Goal: Navigation & Orientation: Find specific page/section

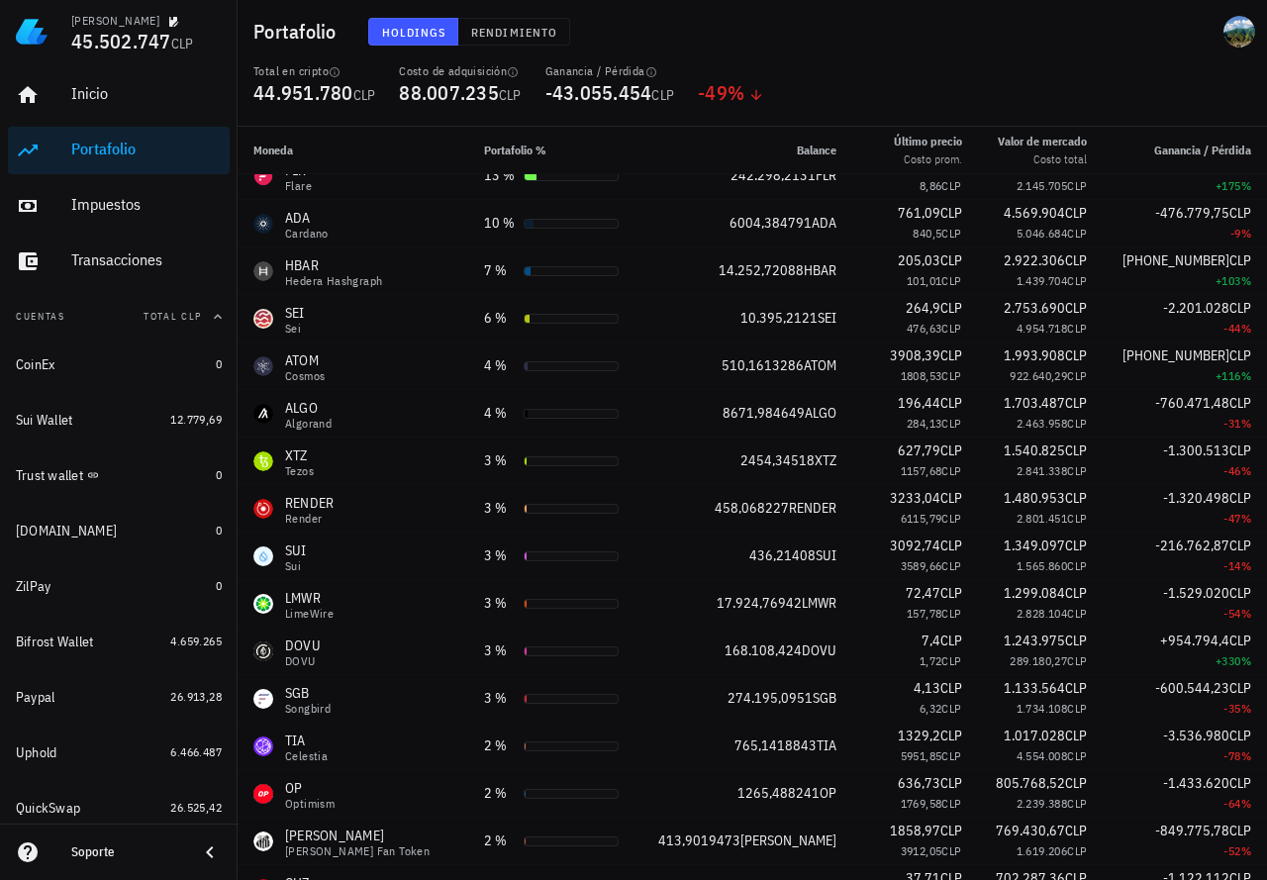
scroll to position [47, 0]
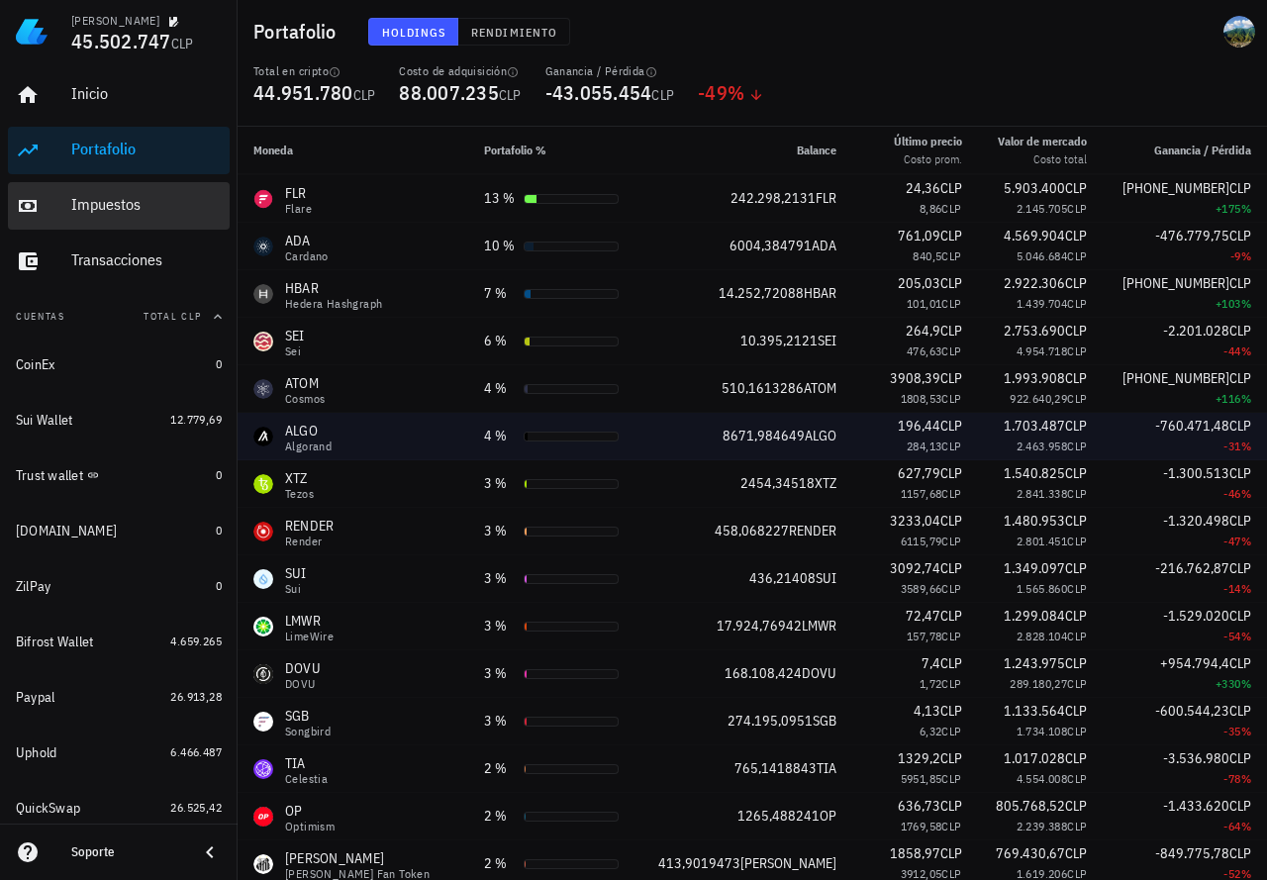
drag, startPoint x: 92, startPoint y: 207, endPoint x: 251, endPoint y: 436, distance: 279.4
click at [92, 207] on div "Impuestos" at bounding box center [146, 204] width 150 height 19
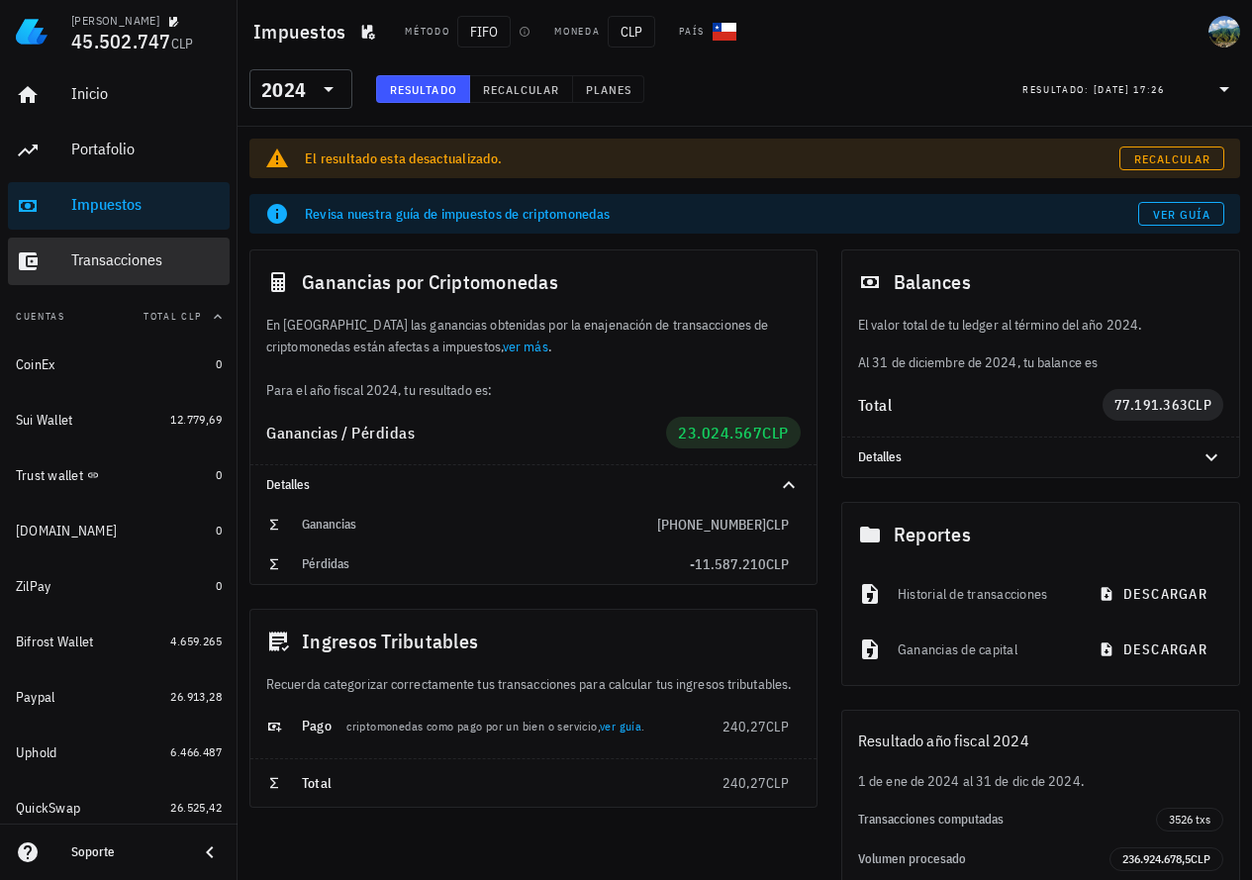
click at [105, 261] on div "Transacciones" at bounding box center [146, 259] width 150 height 19
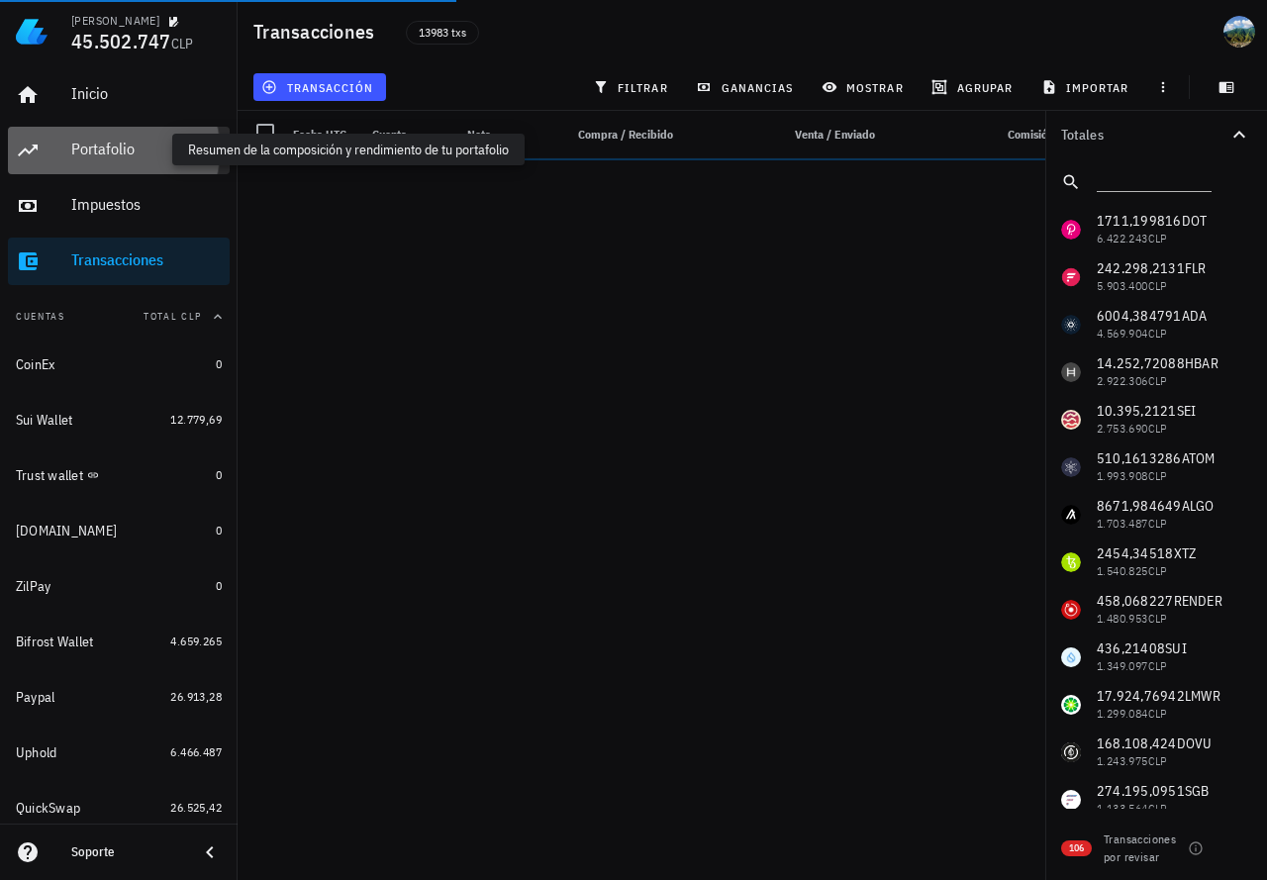
click at [100, 154] on div "Portafolio" at bounding box center [146, 149] width 150 height 19
